Goal: Information Seeking & Learning: Learn about a topic

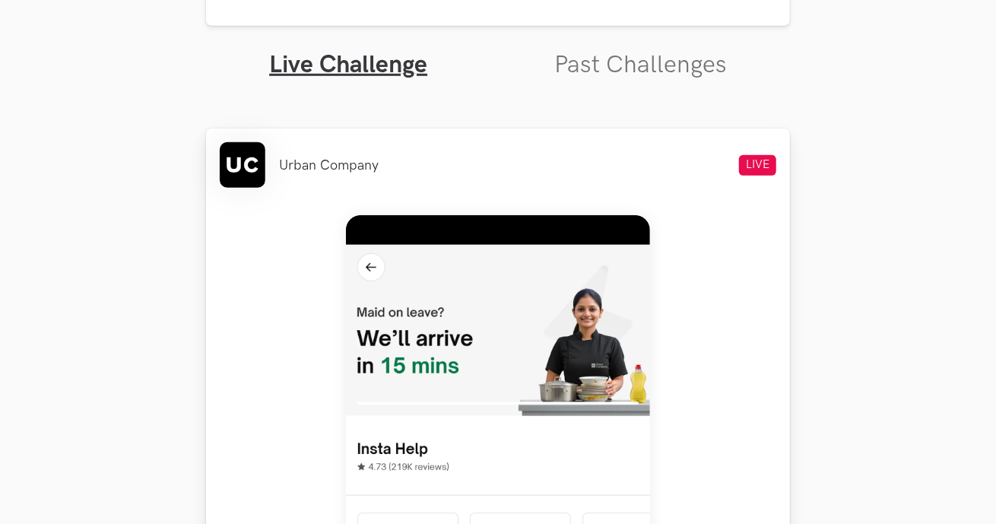
scroll to position [484, 0]
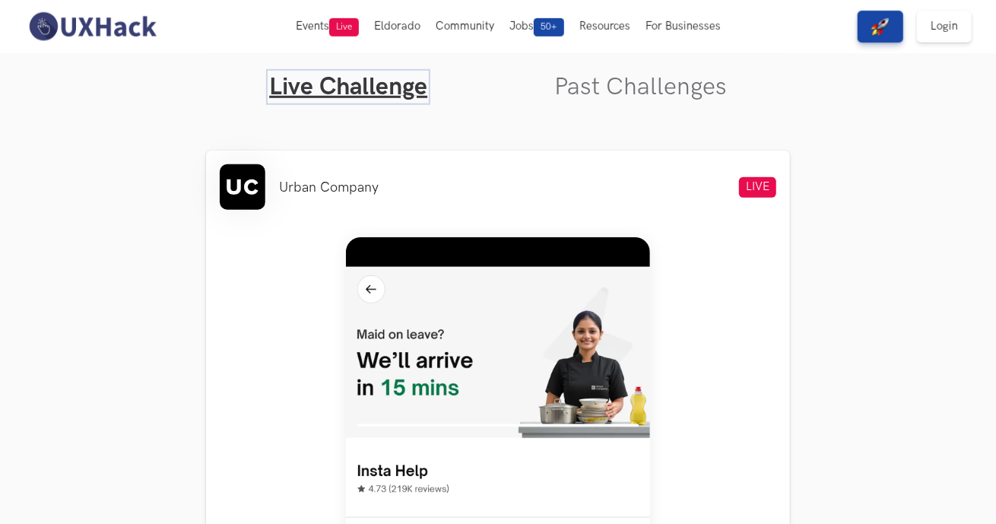
click at [383, 90] on link "Live Challenge" at bounding box center [348, 87] width 158 height 30
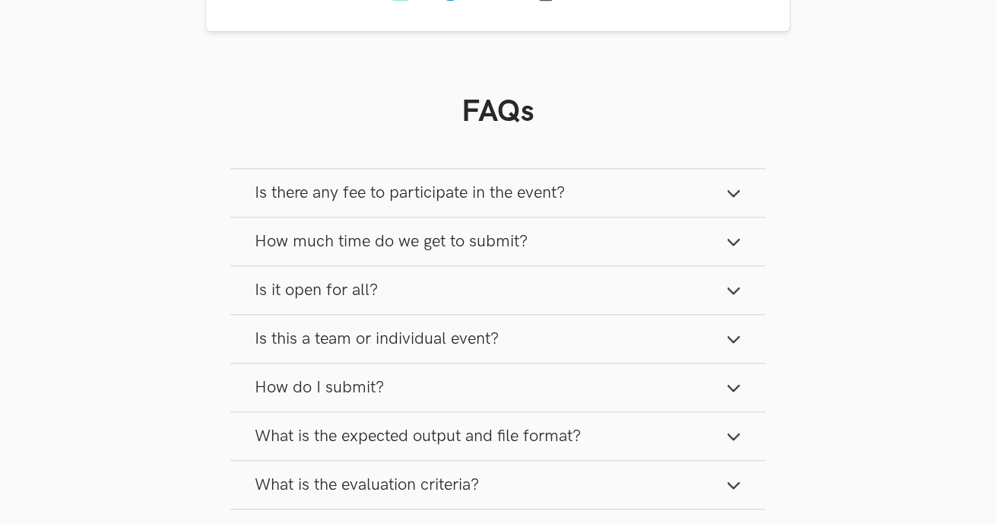
scroll to position [1871, 0]
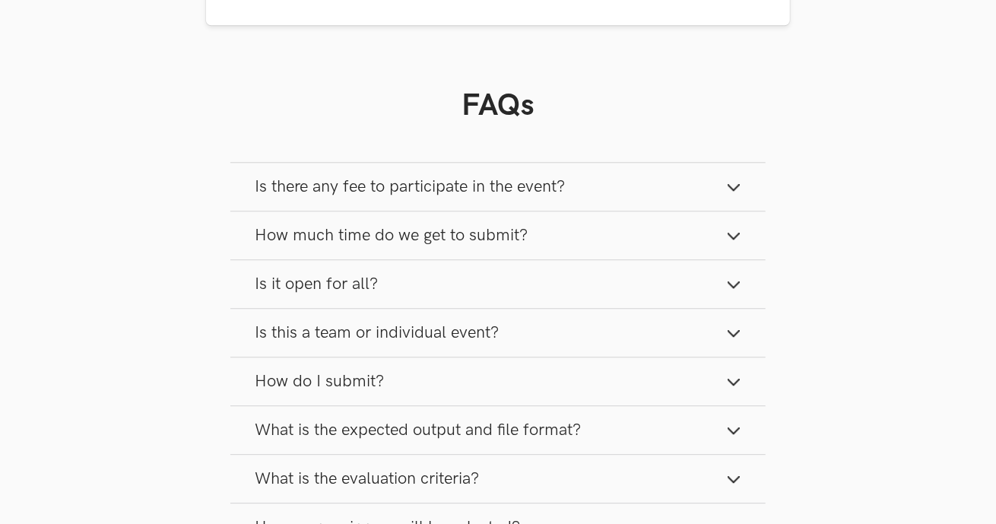
click at [271, 189] on span "Is there any fee to participate in the event?" at bounding box center [410, 186] width 310 height 21
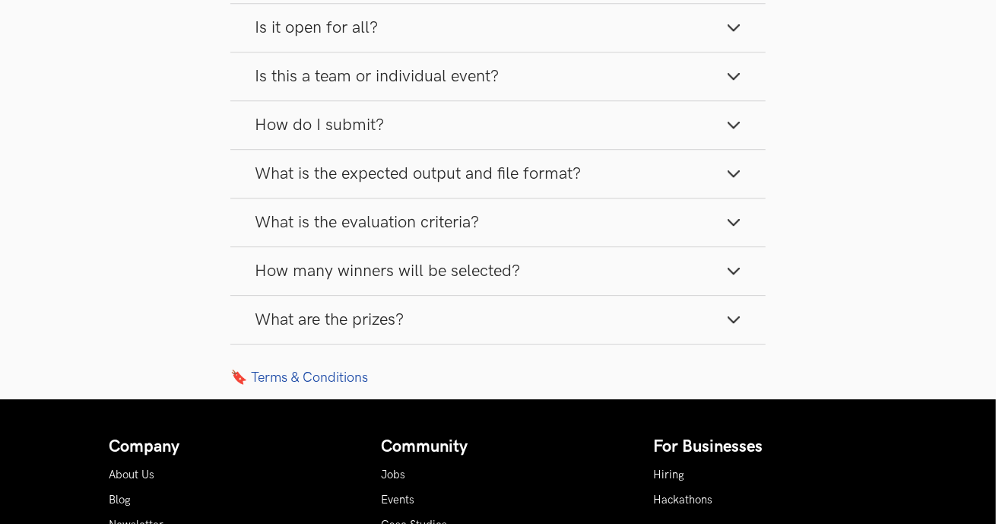
scroll to position [2188, 0]
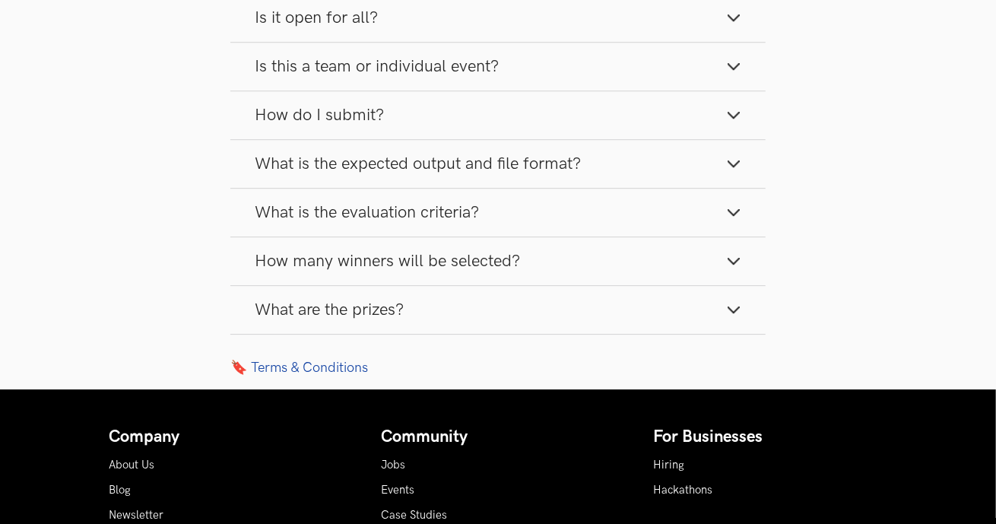
click at [377, 157] on button "What is the expected output and file format?" at bounding box center [497, 164] width 535 height 48
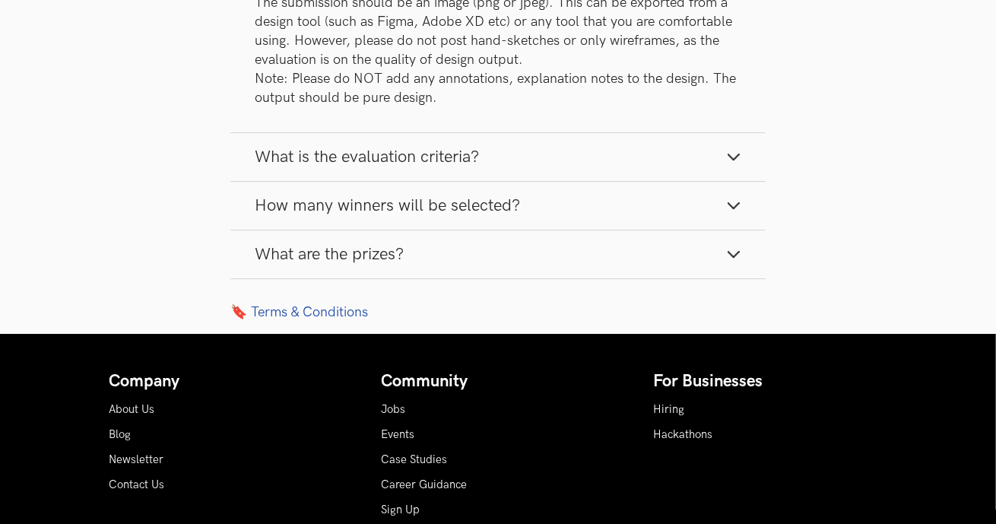
scroll to position [2394, 0]
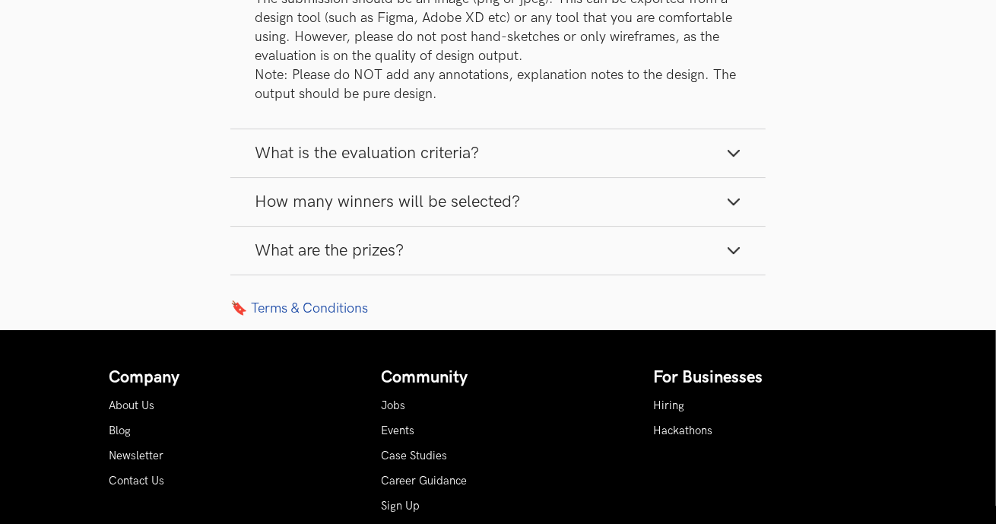
click at [377, 157] on span "What is the evaluation criteria?" at bounding box center [367, 153] width 224 height 21
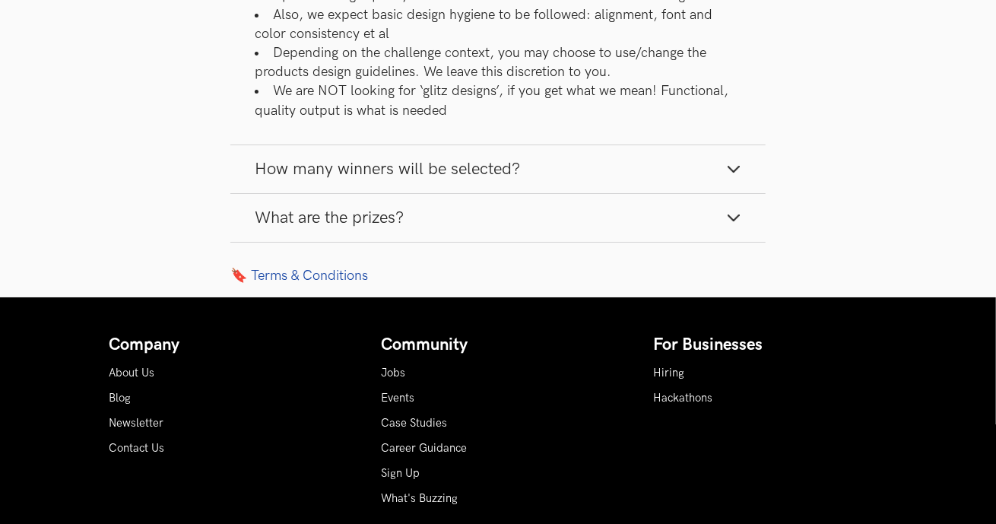
scroll to position [2670, 0]
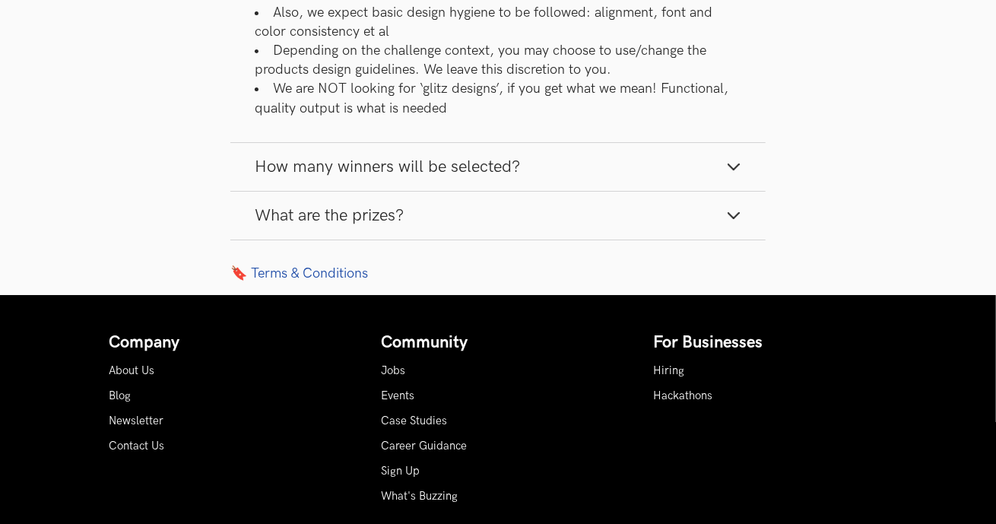
click at [366, 226] on span "What are the prizes?" at bounding box center [329, 215] width 149 height 21
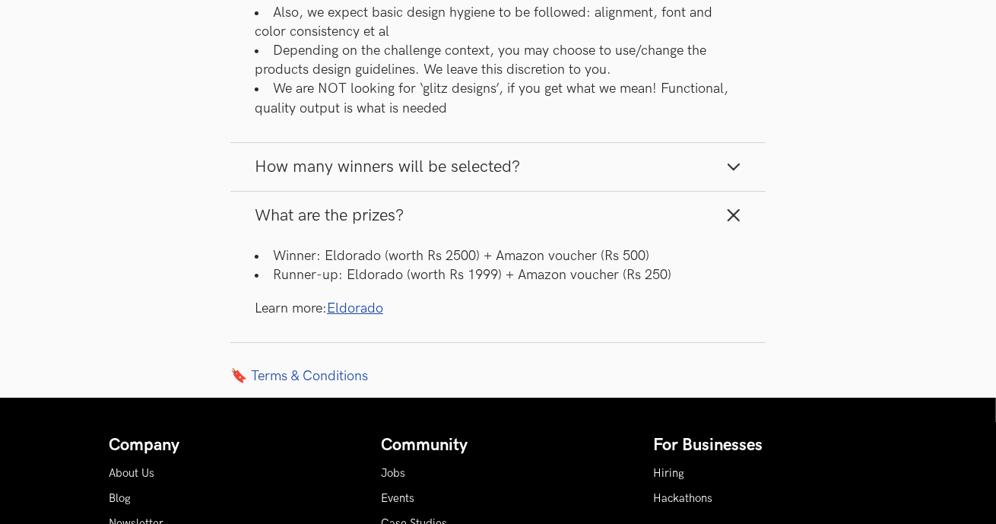
scroll to position [2672, 0]
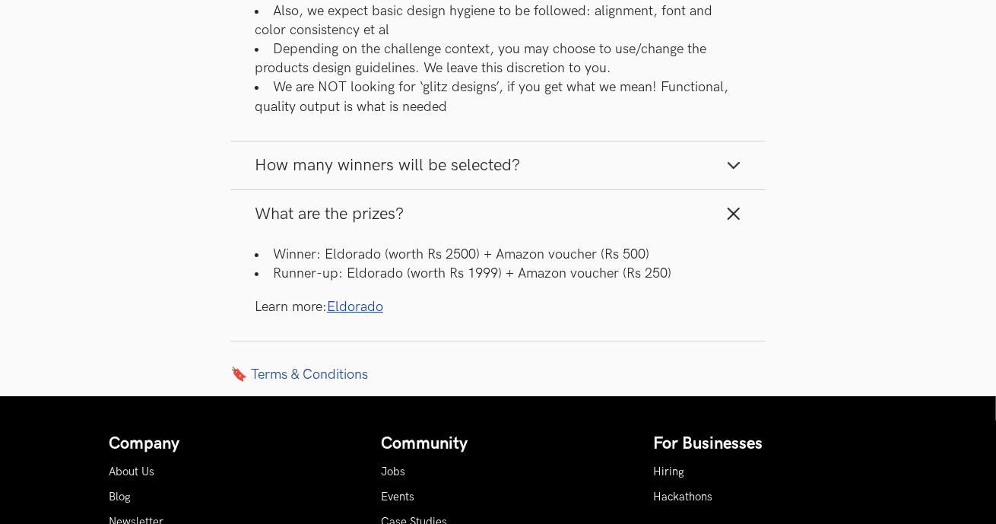
click at [351, 263] on li "Winner: Eldorado (worth Rs 2500) + Amazon voucher (Rs 500)" at bounding box center [498, 254] width 487 height 19
copy li "Eldorado"
click at [265, 264] on li "Winner: Eldorado (worth Rs 2500) + Amazon voucher (Rs 500)" at bounding box center [498, 254] width 487 height 19
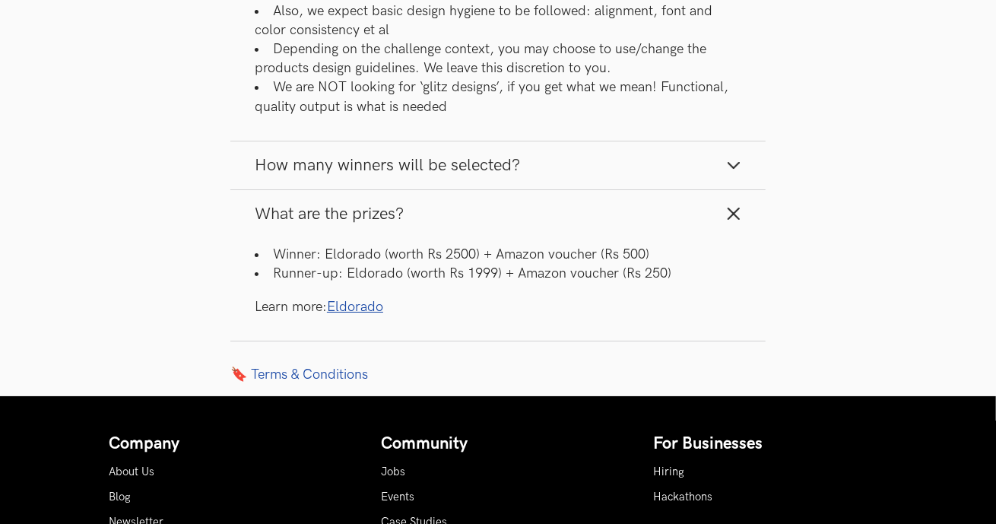
click at [354, 315] on link "Eldorado" at bounding box center [355, 307] width 56 height 16
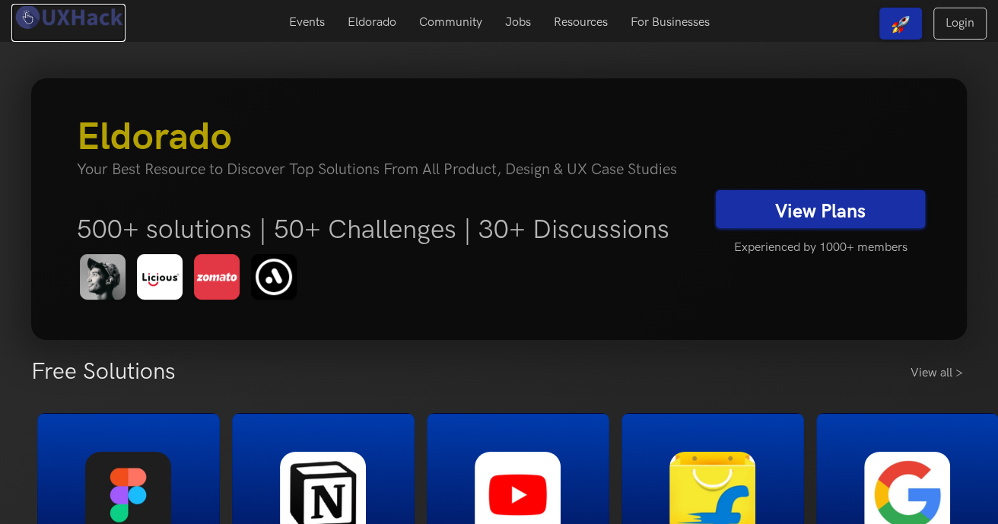
click at [83, 21] on img at bounding box center [68, 17] width 114 height 27
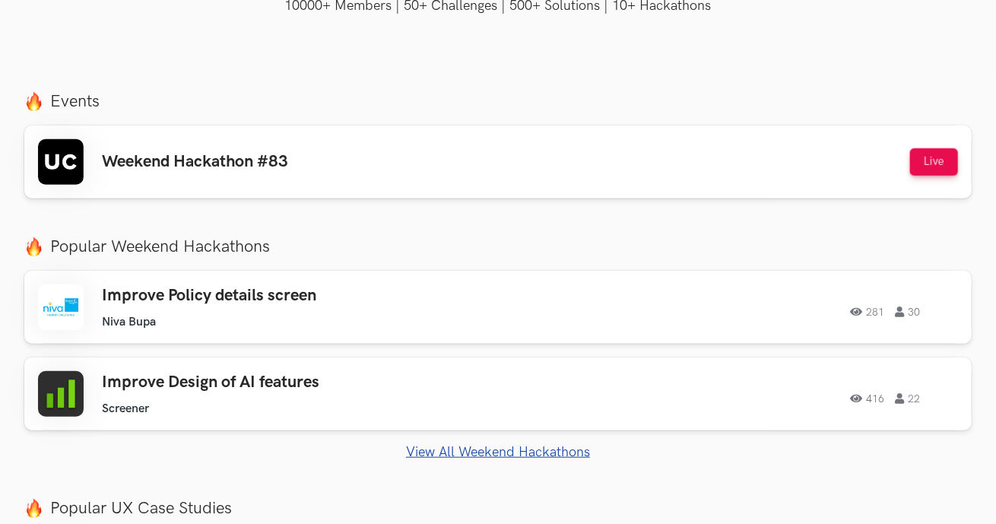
scroll to position [507, 0]
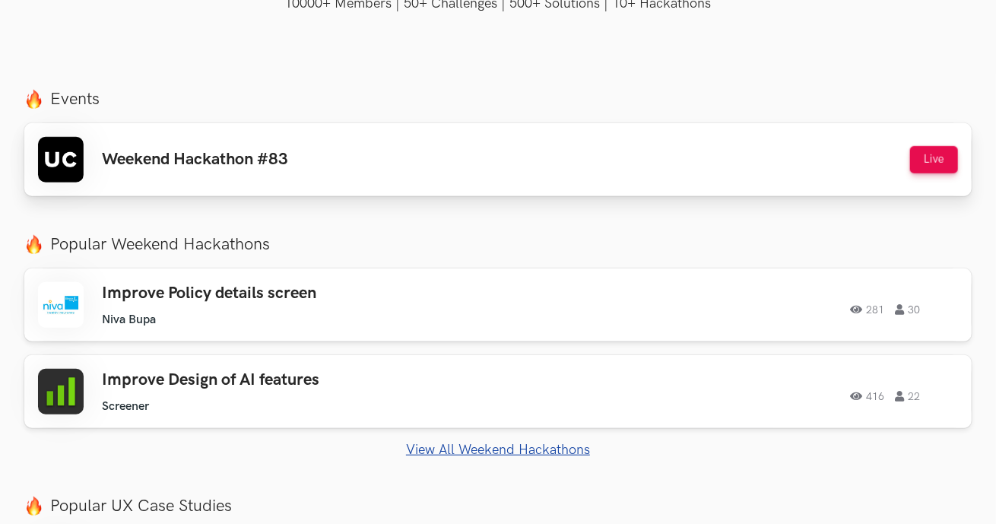
click at [844, 159] on div "Weekend Hackathon #83 Live" at bounding box center [498, 160] width 920 height 46
